Goal: Task Accomplishment & Management: Use online tool/utility

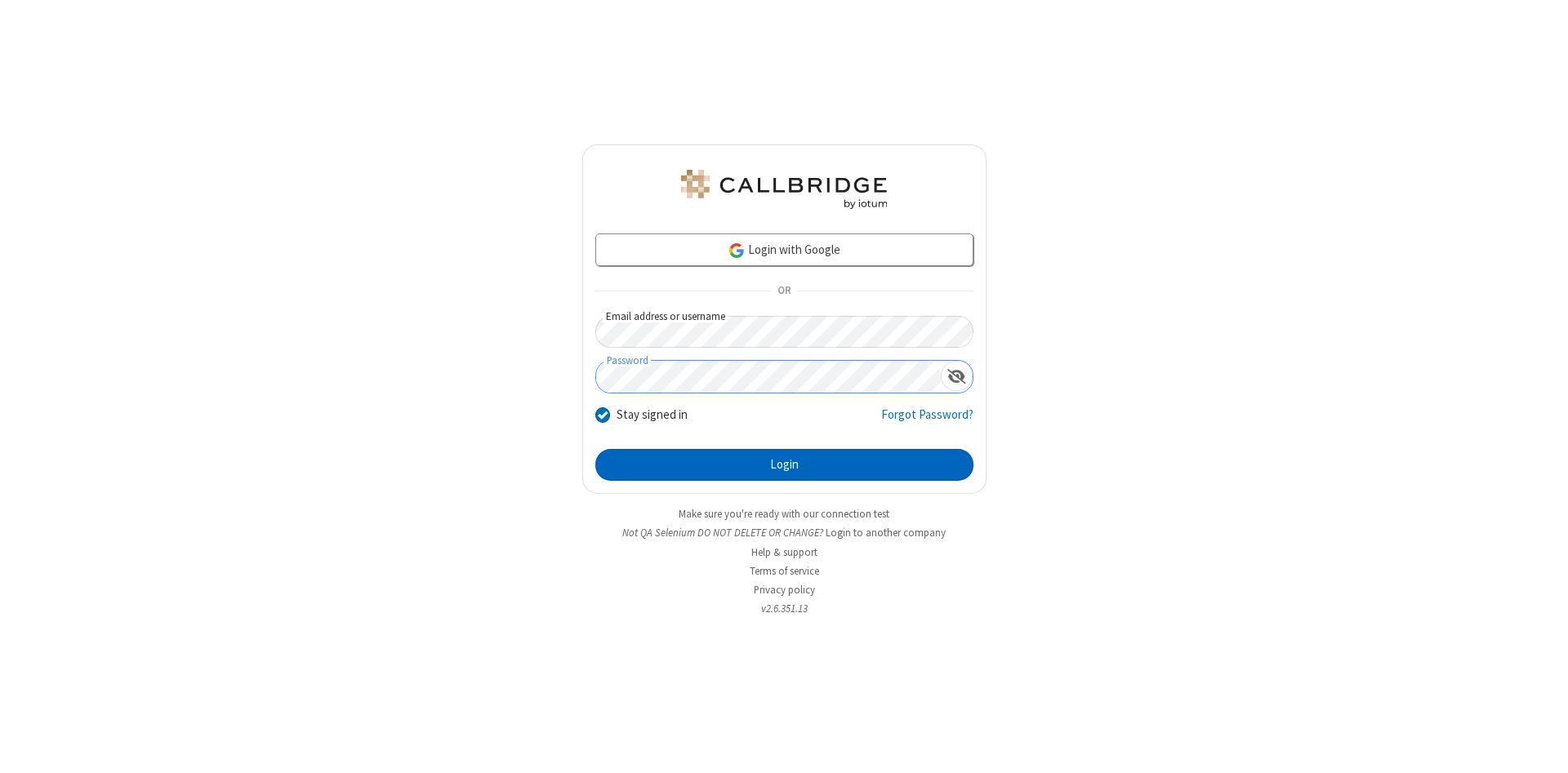
click at [784, 466] on button "Login" at bounding box center [784, 465] width 378 height 33
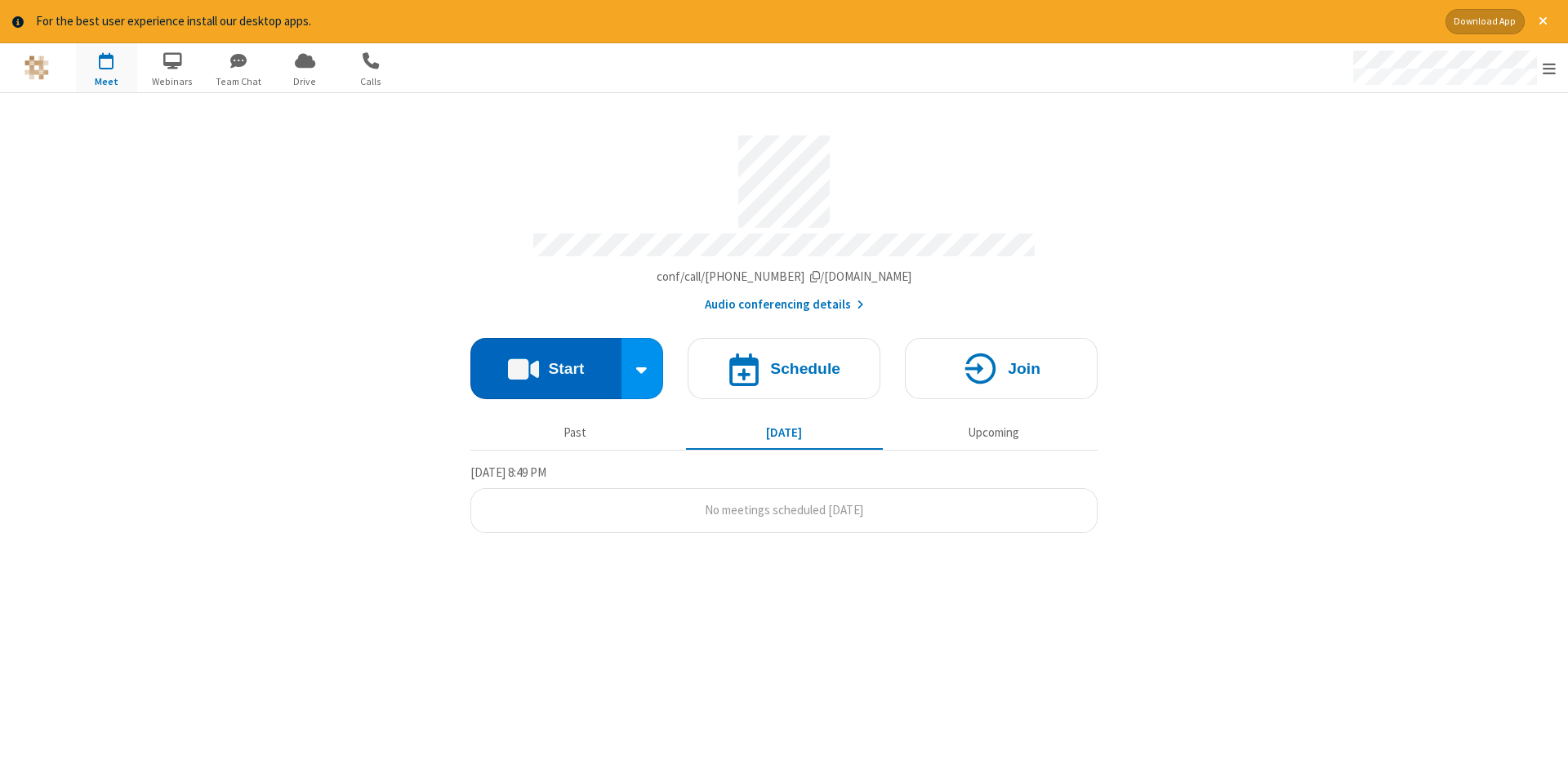
click at [546, 363] on button "Start" at bounding box center [546, 369] width 151 height 61
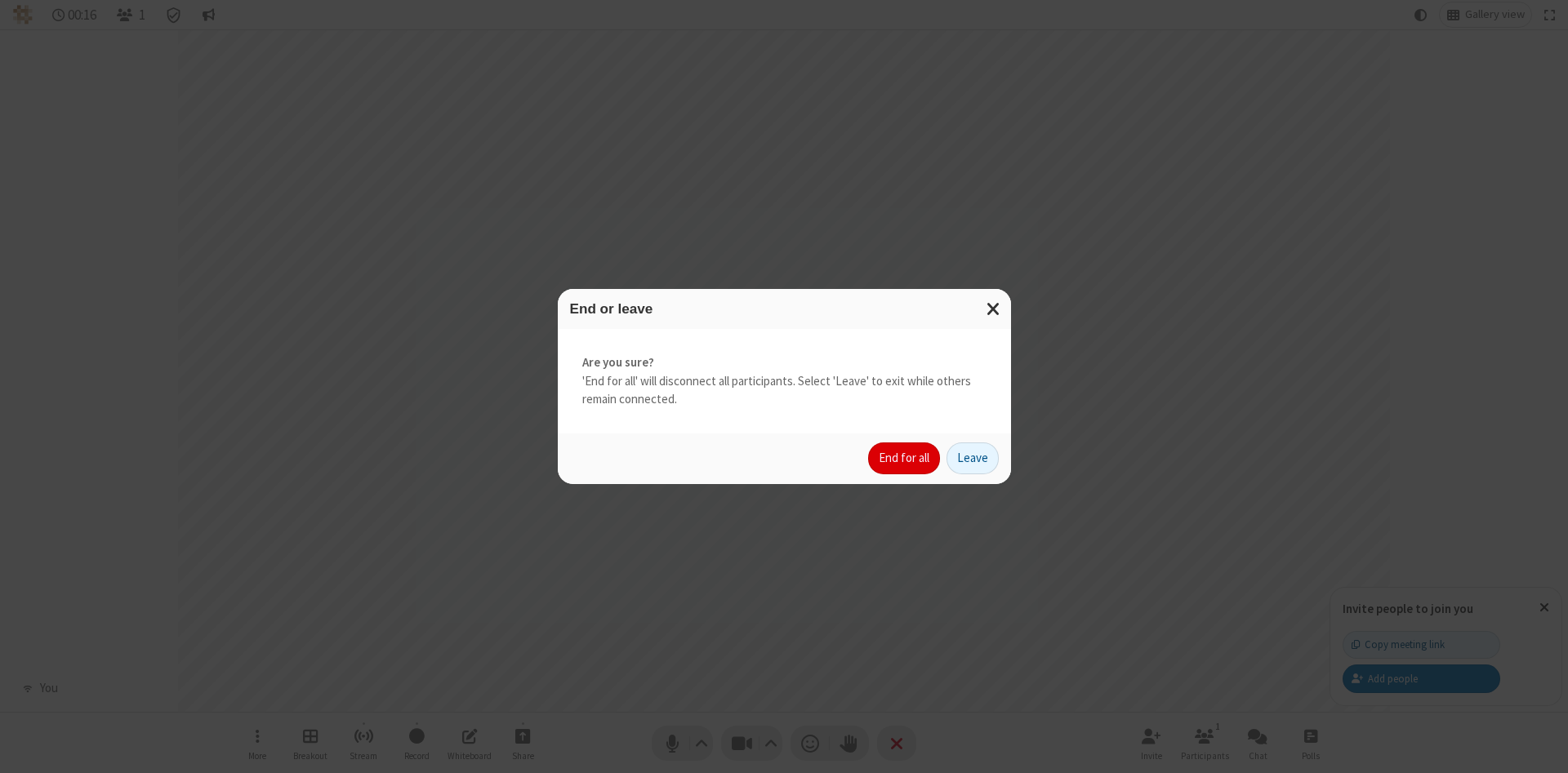
click at [905, 458] on button "End for all" at bounding box center [904, 459] width 72 height 33
